Goal: Transaction & Acquisition: Purchase product/service

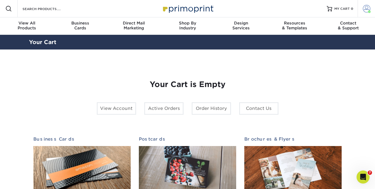
click at [364, 11] on span at bounding box center [367, 9] width 8 height 8
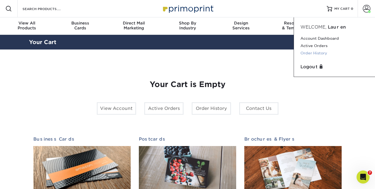
click at [320, 53] on link "Order History" at bounding box center [335, 52] width 68 height 7
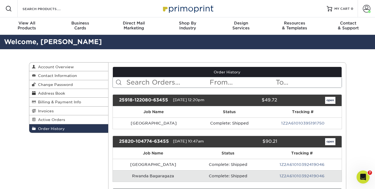
click at [148, 85] on input "text" at bounding box center [167, 82] width 83 height 10
type input "[GEOGRAPHIC_DATA]"
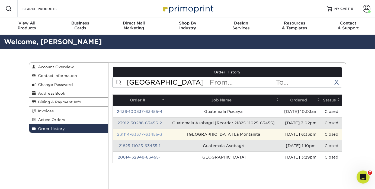
click at [146, 136] on link "231114-63377-63455-3" at bounding box center [139, 134] width 45 height 4
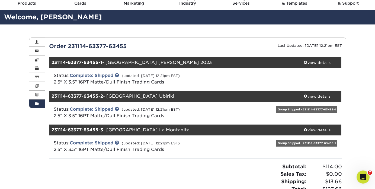
scroll to position [18, 0]
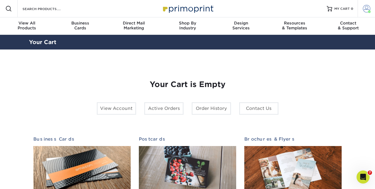
click at [367, 9] on span at bounding box center [367, 9] width 8 height 8
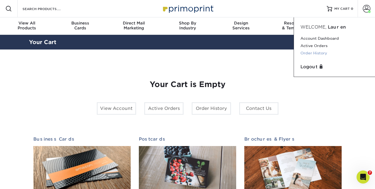
click at [320, 54] on link "Order History" at bounding box center [335, 52] width 68 height 7
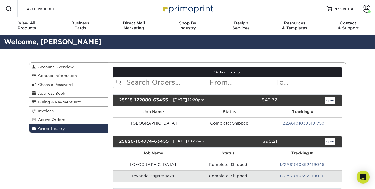
click at [142, 85] on input "text" at bounding box center [167, 82] width 83 height 10
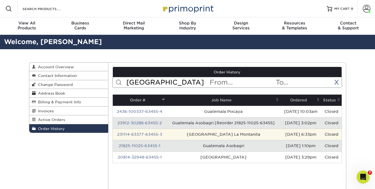
type input "[GEOGRAPHIC_DATA]"
click at [174, 133] on td "[GEOGRAPHIC_DATA] La Montanita" at bounding box center [224, 133] width 114 height 11
click at [148, 135] on link "231114-63377-63455-3" at bounding box center [139, 134] width 45 height 4
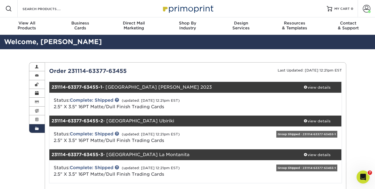
click at [133, 154] on div "231114-63377-63455-3 - Guatemala La Montanita" at bounding box center [171, 154] width 244 height 11
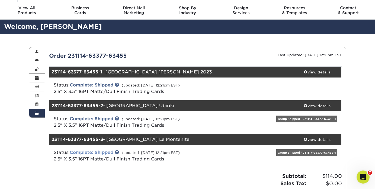
scroll to position [17, 0]
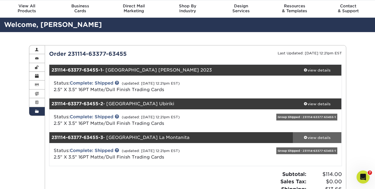
click at [316, 137] on div "view details" at bounding box center [317, 137] width 49 height 5
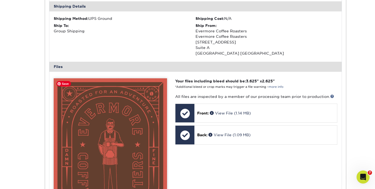
scroll to position [243, 0]
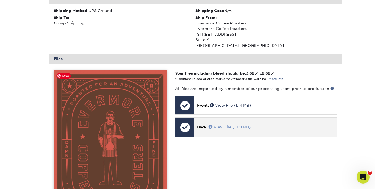
click at [210, 124] on p "Back: View File (1.09 MB)" at bounding box center [265, 126] width 137 height 5
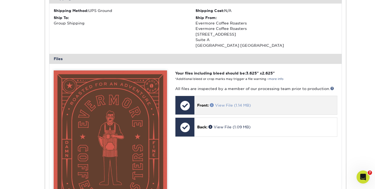
click at [222, 103] on link "View File (1.14 MB)" at bounding box center [230, 105] width 41 height 4
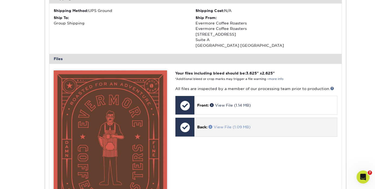
scroll to position [245, 0]
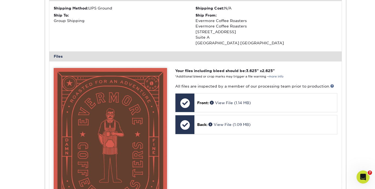
drag, startPoint x: 246, startPoint y: 127, endPoint x: 244, endPoint y: 143, distance: 16.2
click at [244, 143] on div "Your files including bleed should be: 3.625 " x 2.625 " *Additional bleed or cr…" at bounding box center [256, 175] width 170 height 215
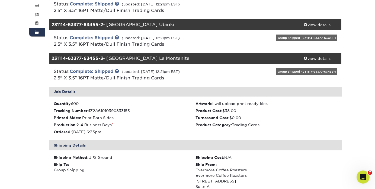
scroll to position [95, 0]
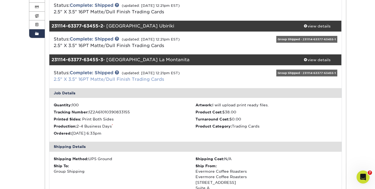
click at [111, 79] on link "2.5" X 3.5" 16PT Matte/Dull Finish Trading Cards" at bounding box center [109, 79] width 110 height 5
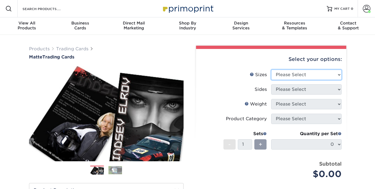
click at [336, 76] on select "Please Select 2.5" x 3.5"" at bounding box center [306, 74] width 71 height 10
select select "2.50x3.50"
click at [271, 69] on select "Please Select 2.5" x 3.5"" at bounding box center [306, 74] width 71 height 10
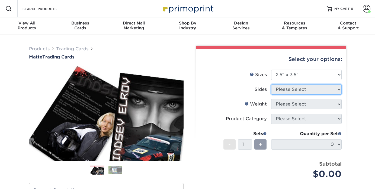
click at [327, 91] on select "Please Select" at bounding box center [306, 89] width 71 height 10
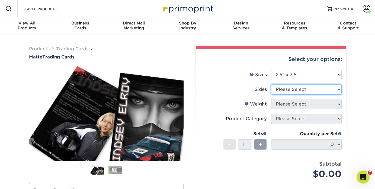
select select "13abbda7-1d64-4f25-8bb2-c179b224825d"
click at [271, 84] on select "Please Select Print Both Sides Print Front Only" at bounding box center [306, 89] width 71 height 10
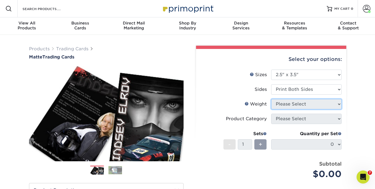
click at [318, 104] on select "Please Select" at bounding box center [306, 104] width 71 height 10
select select "16PT"
click at [271, 99] on select "Please Select 16PT 14PT" at bounding box center [306, 104] width 71 height 10
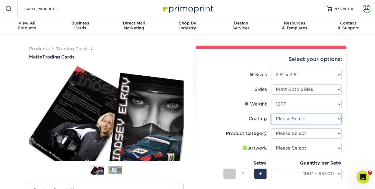
click at [314, 117] on select at bounding box center [306, 118] width 71 height 10
select select "121bb7b5-3b4d-429f-bd8d-bbf80e953313"
click at [271, 113] on select at bounding box center [306, 118] width 71 height 10
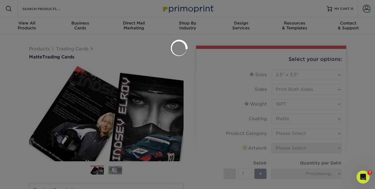
click at [310, 133] on div at bounding box center [187, 94] width 375 height 189
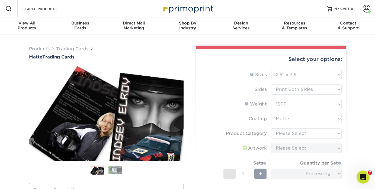
click at [309, 133] on form "Sizes Help Sizes Please Select 2.5" x 3.5" Sides Please Select 16PT - 1" at bounding box center [271, 144] width 142 height 151
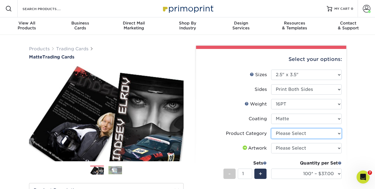
click at [328, 133] on select "Please Select Trading Cards" at bounding box center [306, 133] width 71 height 10
select select "c2f9bce9-36c2-409d-b101-c29d9d031e18"
click at [271, 128] on select "Please Select Trading Cards" at bounding box center [306, 133] width 71 height 10
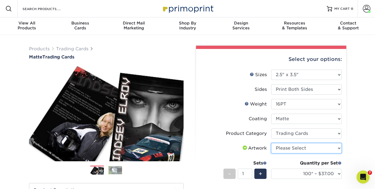
click at [325, 149] on select "Please Select I will upload files I need a design - $100" at bounding box center [306, 148] width 71 height 10
select select "upload"
click at [271, 143] on select "Please Select I will upload files I need a design - $100" at bounding box center [306, 148] width 71 height 10
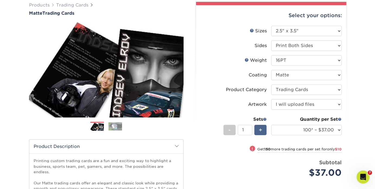
click at [261, 129] on span "+" at bounding box center [261, 130] width 4 height 8
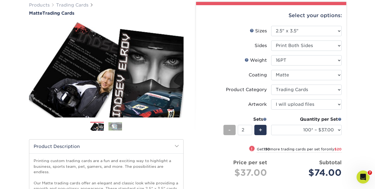
click at [229, 129] on span "-" at bounding box center [229, 130] width 2 height 8
type input "1"
click at [356, 118] on div "Products Trading Cards Matte Trading Cards" at bounding box center [187, 136] width 375 height 290
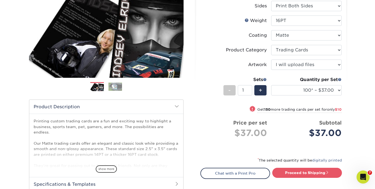
scroll to position [136, 0]
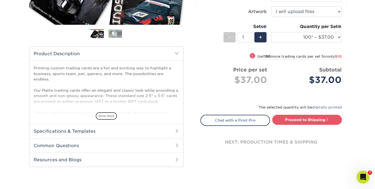
click at [277, 56] on small "Get 150 more trading cards per set for only $10" at bounding box center [299, 56] width 84 height 5
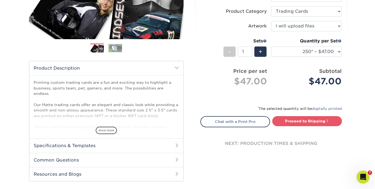
scroll to position [121, 0]
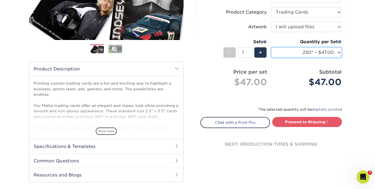
click at [284, 56] on select "100* – $37.00 250* – $47.00 500* – $58.00 1000 – $71.00 2500 – $141.00 5000 – $…" at bounding box center [306, 52] width 71 height 10
click at [271, 47] on select "100* – $37.00 250* – $47.00 500* – $58.00 1000 – $71.00 2500 – $141.00 5000 – $…" at bounding box center [306, 52] width 71 height 10
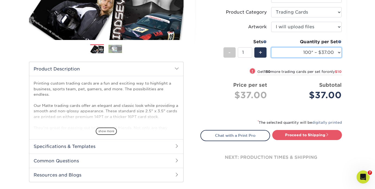
click at [326, 53] on select "100* – $37.00 250* – $47.00 500* – $58.00 1000 – $71.00 2500 – $141.00 5000 – $…" at bounding box center [306, 52] width 71 height 10
select select "250* – $47.00"
click at [271, 47] on select "100* – $37.00 250* – $47.00 500* – $58.00 1000 – $71.00 2500 – $141.00 5000 – $…" at bounding box center [306, 52] width 71 height 10
click at [357, 64] on div "Products Trading Cards Matte Trading Cards" at bounding box center [187, 59] width 375 height 290
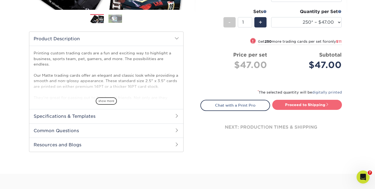
scroll to position [160, 0]
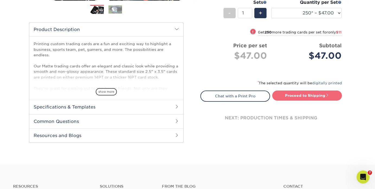
click at [320, 95] on link "Proceed to Shipping" at bounding box center [307, 95] width 70 height 10
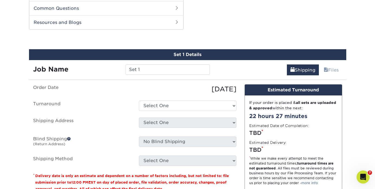
scroll to position [276, 0]
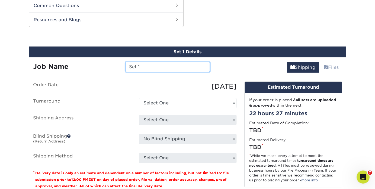
click at [196, 71] on input "Set 1" at bounding box center [168, 67] width 84 height 10
type input "[GEOGRAPHIC_DATA] La Montanita"
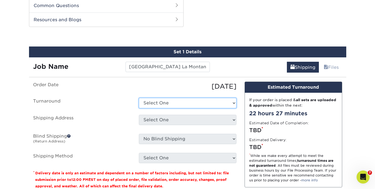
click at [184, 101] on select "Select One 2-4 Business Days 2 Day Next Business Day" at bounding box center [188, 103] width 98 height 10
select select "b62daecb-453a-4409-9c93-b05b4694b9a6"
click at [139, 98] on select "Select One 2-4 Business Days 2 Day Next Business Day" at bounding box center [188, 103] width 98 height 10
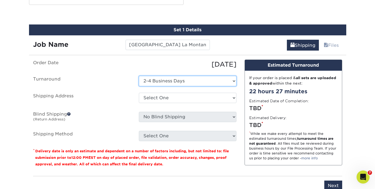
scroll to position [310, 0]
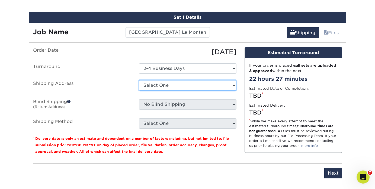
click at [175, 84] on select "Select One Evermore Evermore Coffee Roasters Evermore Coffee Roasters Evermore …" at bounding box center [188, 85] width 98 height 10
select select "243251"
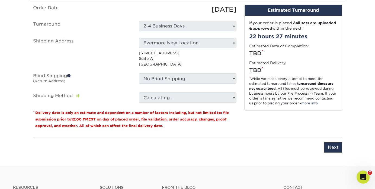
scroll to position [357, 0]
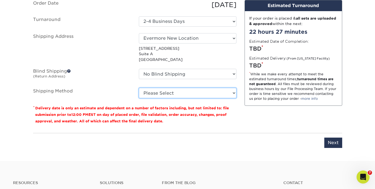
click at [191, 91] on select "Please Select Ground Shipping (+$12.72) 3 Day Shipping Service (+$13.10) 2 Day …" at bounding box center [188, 93] width 98 height 10
select select "03"
click at [139, 88] on select "Please Select Ground Shipping (+$12.72) 3 Day Shipping Service (+$13.10) 2 Day …" at bounding box center [188, 93] width 98 height 10
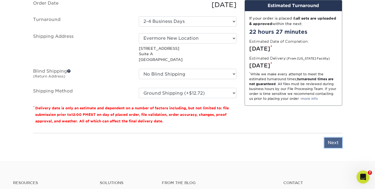
click at [335, 143] on input "Next" at bounding box center [333, 142] width 18 height 10
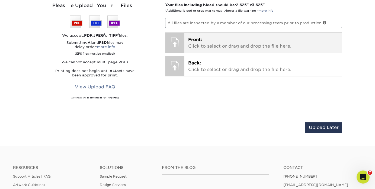
click at [298, 48] on p "Front: Click to select or drag and drop the file here." at bounding box center [263, 42] width 150 height 13
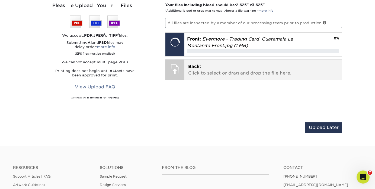
click at [257, 68] on p "Back: Click to select or drag and drop the file here." at bounding box center [263, 69] width 150 height 13
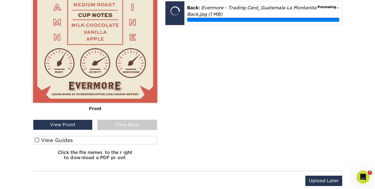
click at [72, 138] on label "View Guides" at bounding box center [95, 140] width 124 height 8
click at [0, 0] on input "View Guides" at bounding box center [0, 0] width 0 height 0
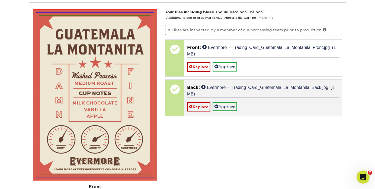
scroll to position [196, 0]
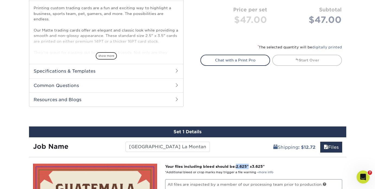
drag, startPoint x: 238, startPoint y: 165, endPoint x: 250, endPoint y: 165, distance: 12.5
click at [250, 165] on strong "Your files including bleed should be: 2.625 " x 3.625 "" at bounding box center [215, 166] width 100 height 4
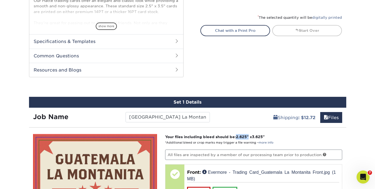
scroll to position [293, 0]
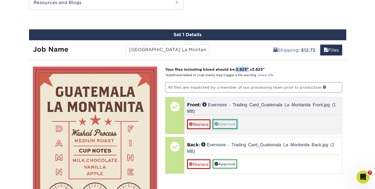
click at [233, 120] on link "Approve" at bounding box center [225, 123] width 25 height 9
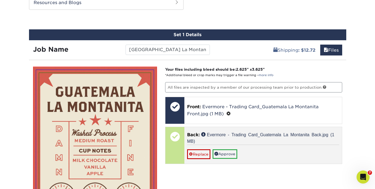
click at [182, 141] on div at bounding box center [174, 136] width 19 height 19
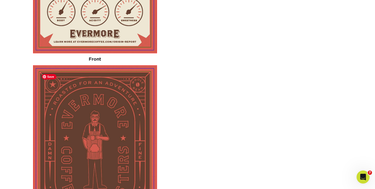
scroll to position [487, 0]
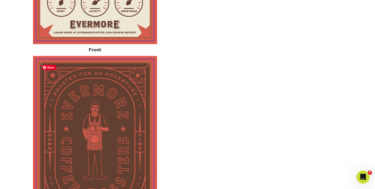
click at [110, 128] on img at bounding box center [95, 141] width 112 height 159
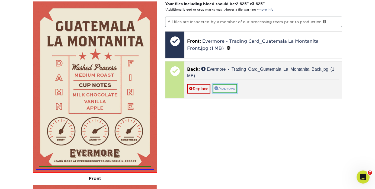
click at [224, 85] on link "Approve" at bounding box center [225, 88] width 25 height 9
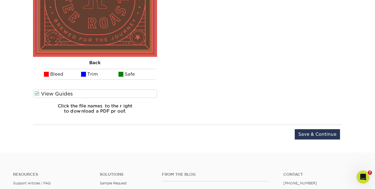
scroll to position [753, 0]
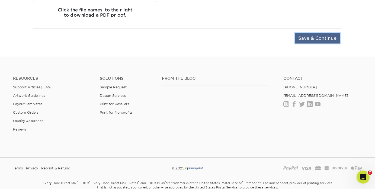
click at [323, 39] on input "Save & Continue" at bounding box center [317, 38] width 45 height 10
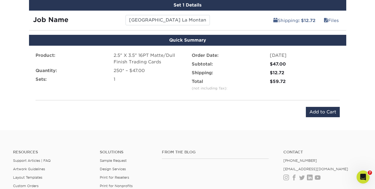
scroll to position [256, 0]
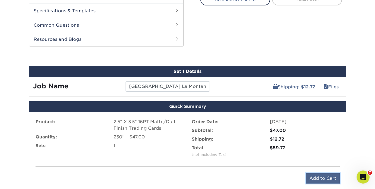
click at [320, 179] on input "Add to Cart" at bounding box center [323, 178] width 34 height 10
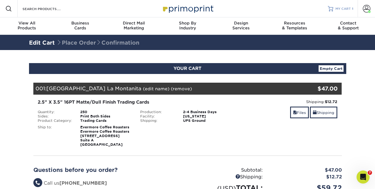
click at [341, 10] on span "MY CART" at bounding box center [343, 9] width 15 height 5
click at [340, 8] on span "MY CART" at bounding box center [343, 9] width 15 height 5
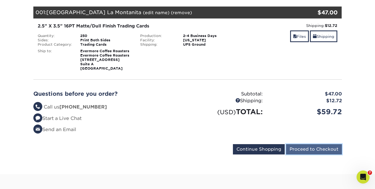
click at [314, 150] on input "Proceed to Checkout" at bounding box center [314, 149] width 56 height 10
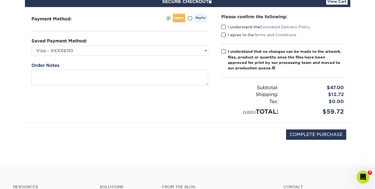
scroll to position [5, 0]
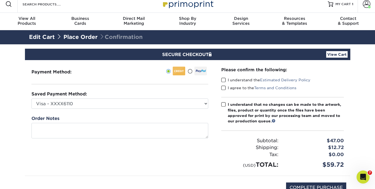
click at [230, 96] on div "Please confirm the following: I understand the Estimated Delivery Policy I agre…" at bounding box center [282, 117] width 123 height 102
click at [223, 78] on span at bounding box center [223, 79] width 5 height 5
click at [0, 0] on input "I understand the Estimated Delivery Policy" at bounding box center [0, 0] width 0 height 0
click at [224, 87] on span at bounding box center [223, 87] width 5 height 5
click at [0, 0] on input "I agree to the Terms and Conditions" at bounding box center [0, 0] width 0 height 0
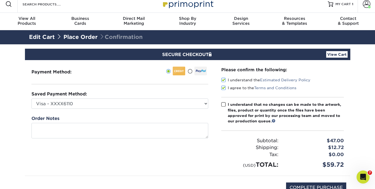
click at [224, 103] on span at bounding box center [223, 104] width 5 height 5
click at [0, 0] on input "I understand that no changes can be made to the artwork, files, product or quan…" at bounding box center [0, 0] width 0 height 0
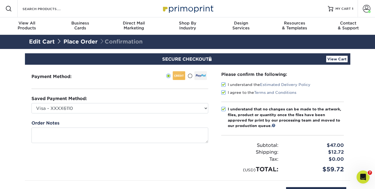
scroll to position [75, 0]
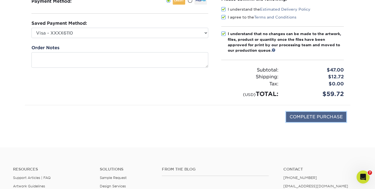
click at [323, 119] on input "COMPLETE PURCHASE" at bounding box center [316, 117] width 60 height 10
type input "PROCESSING, PLEASE WAIT..."
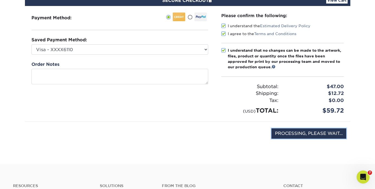
scroll to position [64, 0]
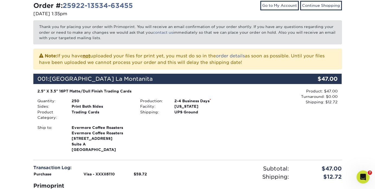
scroll to position [100, 0]
